Goal: Task Accomplishment & Management: Complete application form

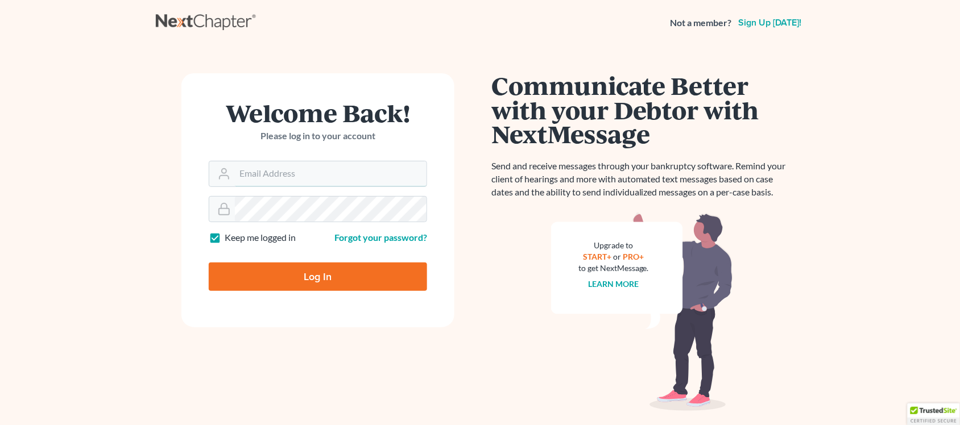
type input "[EMAIL_ADDRESS][DOMAIN_NAME]"
click at [316, 283] on input "Log In" at bounding box center [318, 277] width 218 height 28
type input "Thinking..."
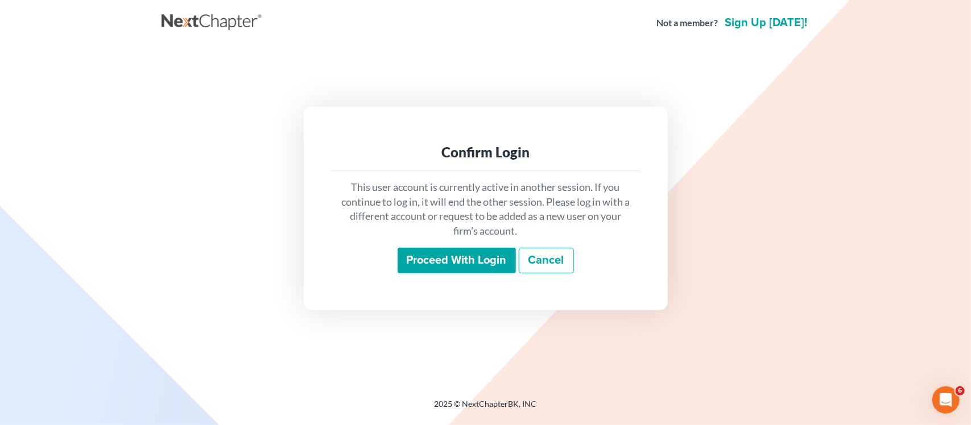
click at [438, 267] on input "Proceed with login" at bounding box center [456, 261] width 118 height 26
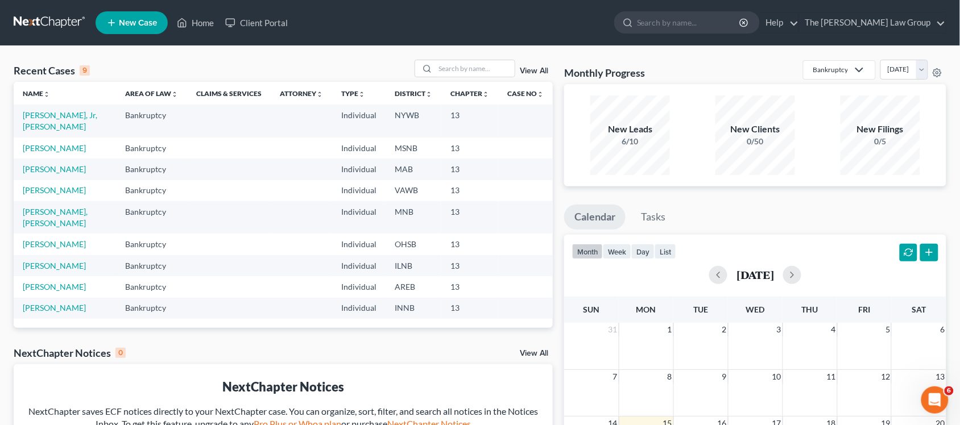
click at [155, 22] on span "New Case" at bounding box center [138, 23] width 38 height 9
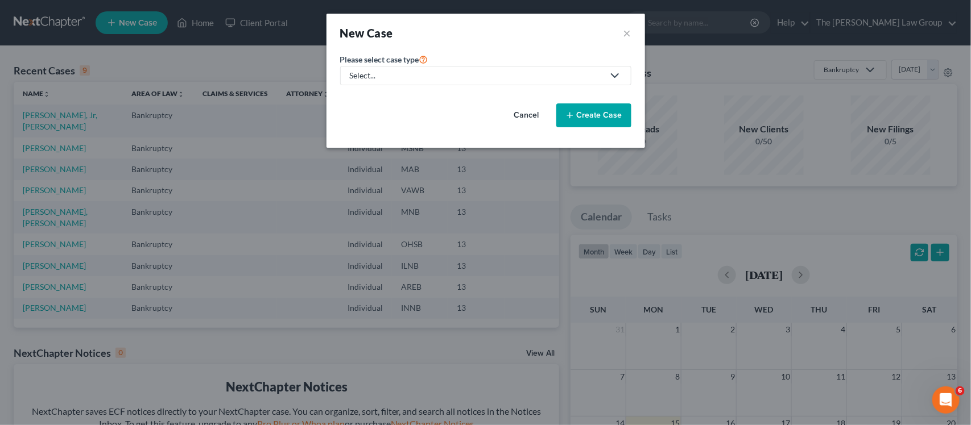
click at [617, 74] on polyline at bounding box center [614, 75] width 7 height 3
click at [614, 70] on icon at bounding box center [615, 76] width 14 height 14
click at [618, 77] on icon at bounding box center [615, 76] width 14 height 14
click at [376, 100] on div "Bankruptcy" at bounding box center [373, 98] width 44 height 11
select select "19"
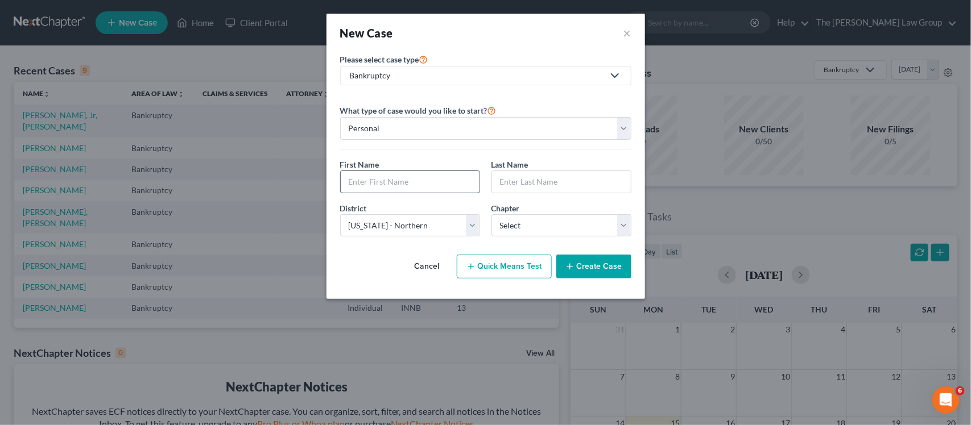
click at [447, 180] on input "text" at bounding box center [410, 182] width 139 height 22
click at [436, 266] on button "Cancel" at bounding box center [427, 266] width 50 height 23
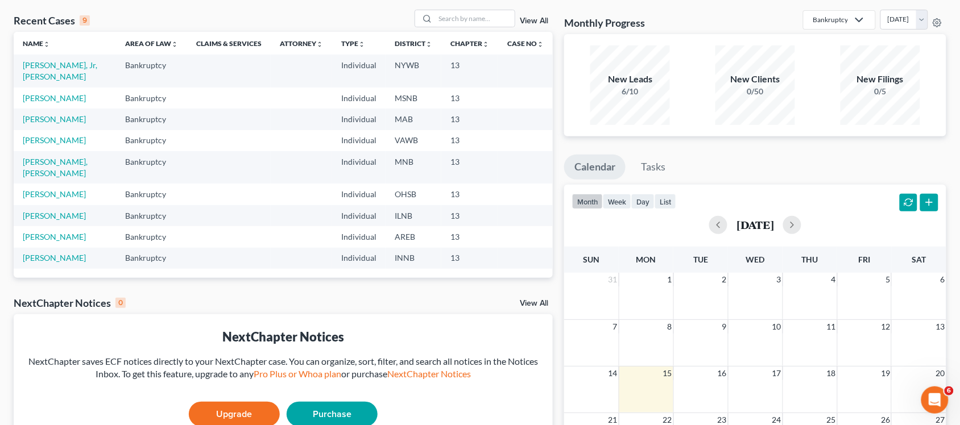
scroll to position [117, 0]
